Goal: Transaction & Acquisition: Purchase product/service

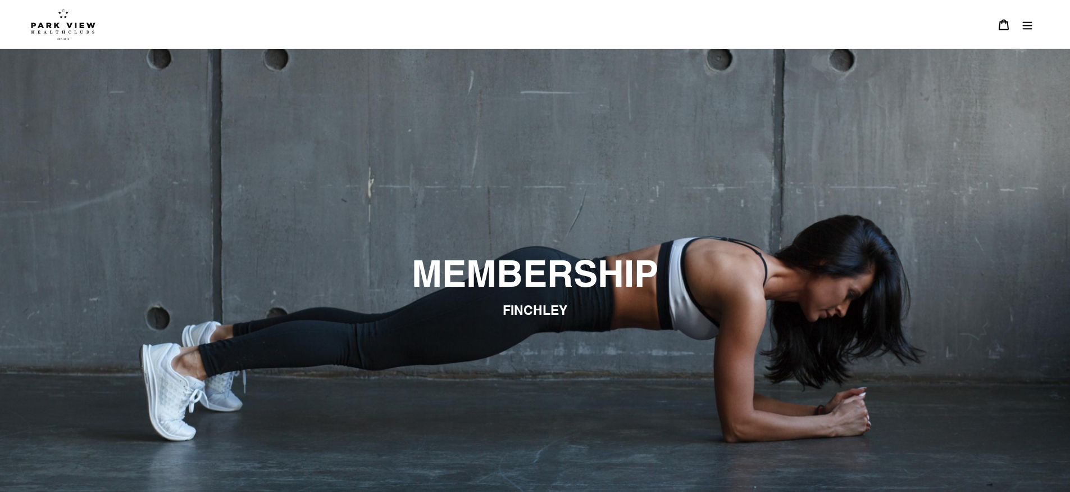
click at [1028, 29] on icon "Menu" at bounding box center [1027, 24] width 11 height 11
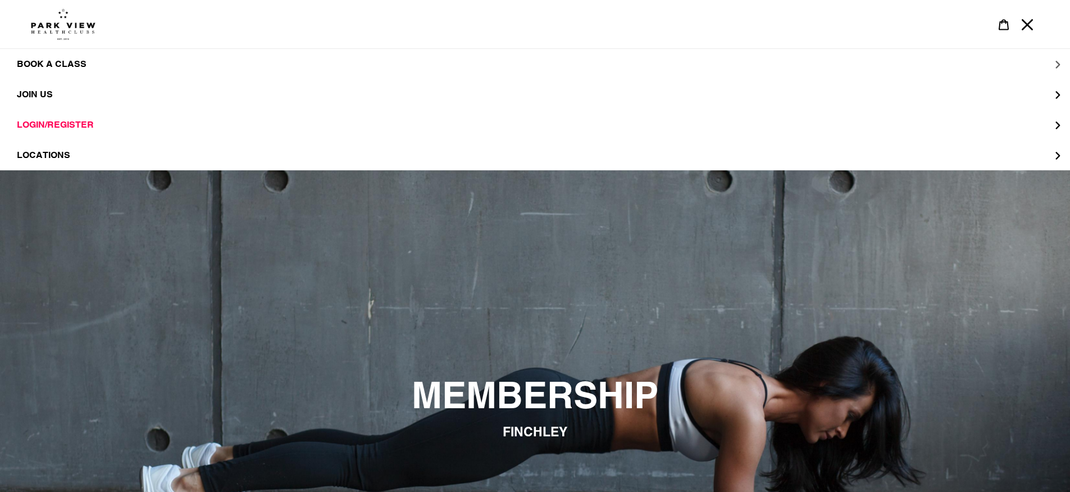
click at [136, 70] on button "BOOK A CLASS" at bounding box center [535, 64] width 1070 height 30
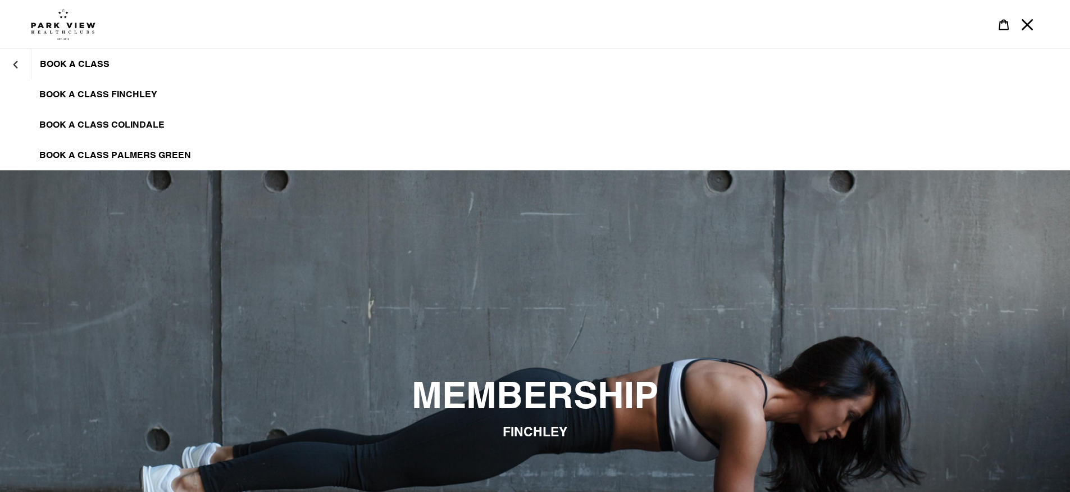
click at [174, 153] on span "BOOK A CLASS PALMERS GREEN" at bounding box center [115, 154] width 152 height 11
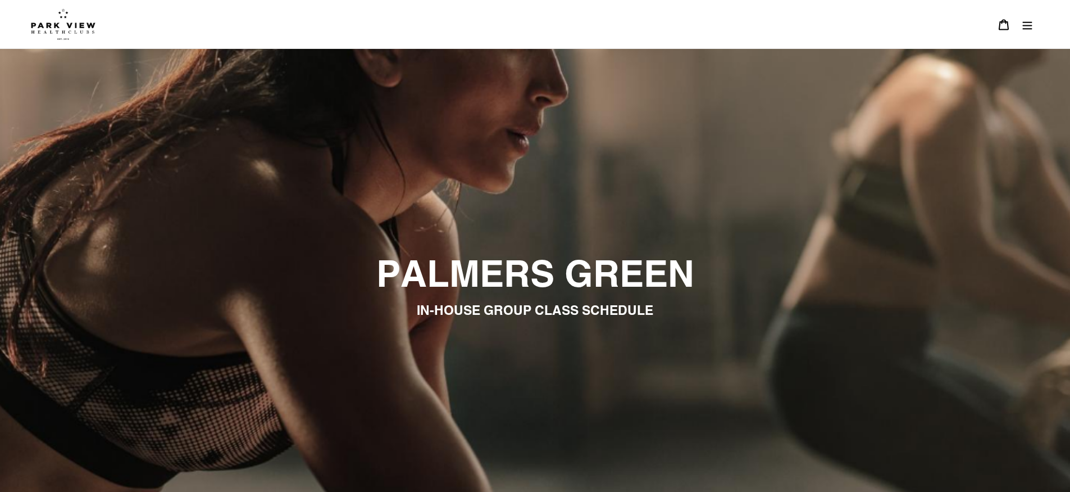
click at [633, 305] on span "IN-HOUSE GROUP CLASS SCHEDULE" at bounding box center [535, 309] width 237 height 15
click at [61, 16] on img at bounding box center [63, 23] width 65 height 31
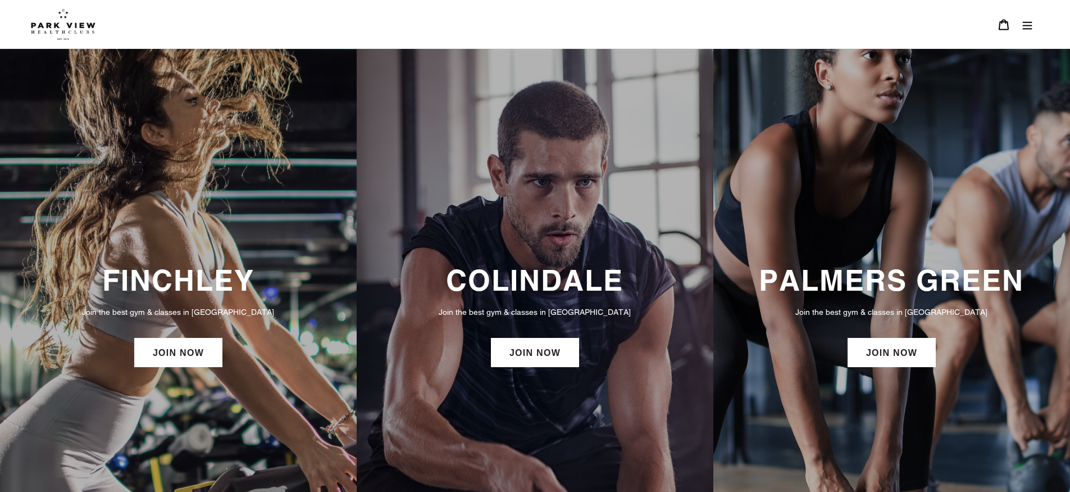
click at [905, 293] on h3 "PALMERS GREEN" at bounding box center [892, 280] width 334 height 34
click at [878, 359] on link "JOIN NOW" at bounding box center [892, 352] width 88 height 29
